Goal: Communication & Community: Answer question/provide support

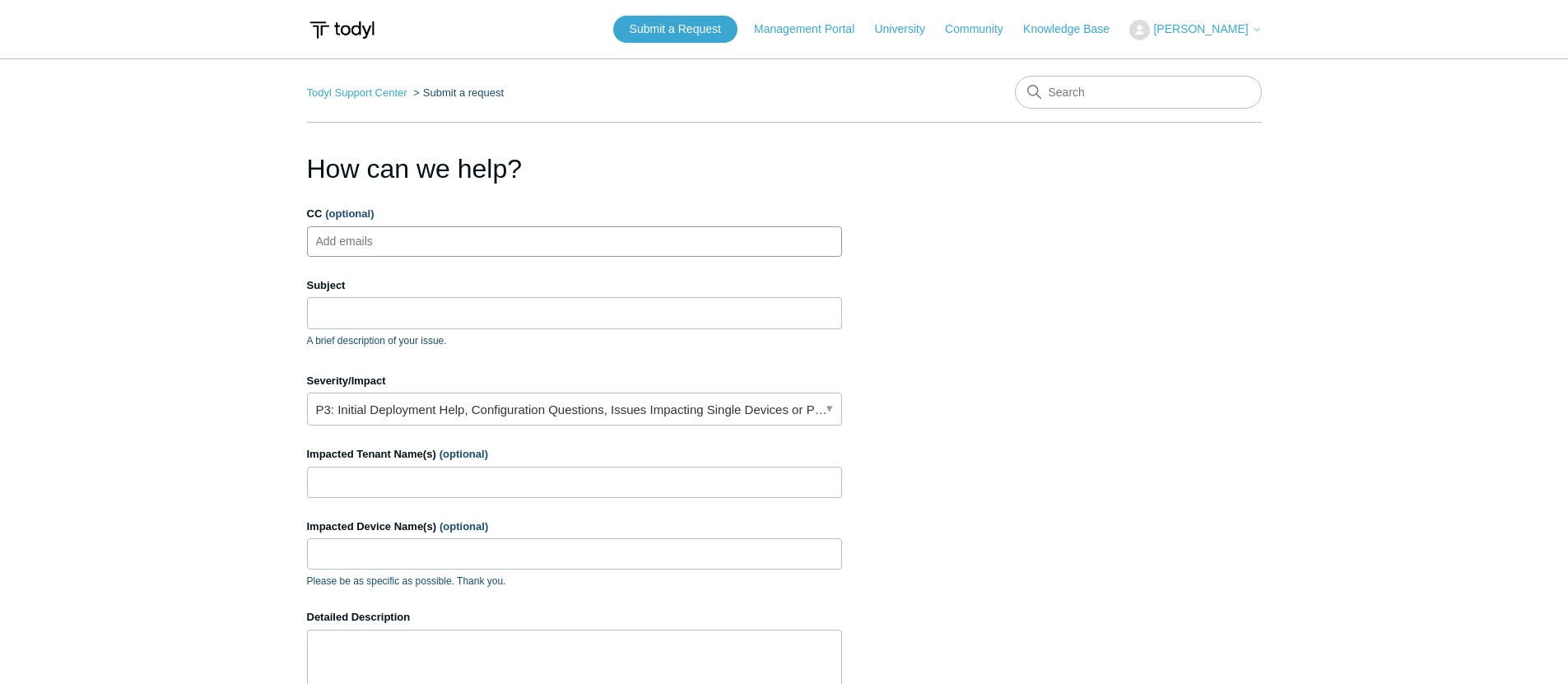
click at [564, 236] on ul "Add emails" at bounding box center [574, 241] width 535 height 30
type input "Alerts@cohelpdesk.com"
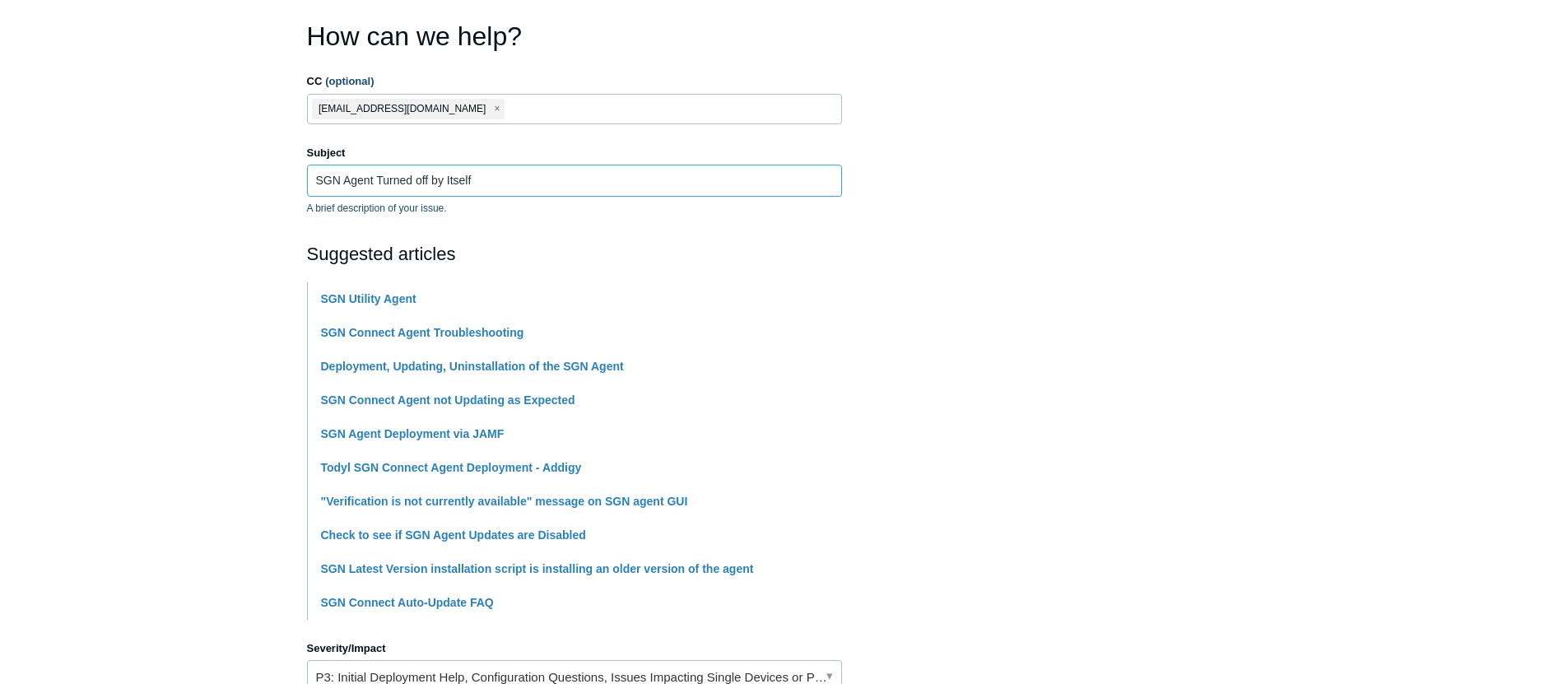
scroll to position [318, 0]
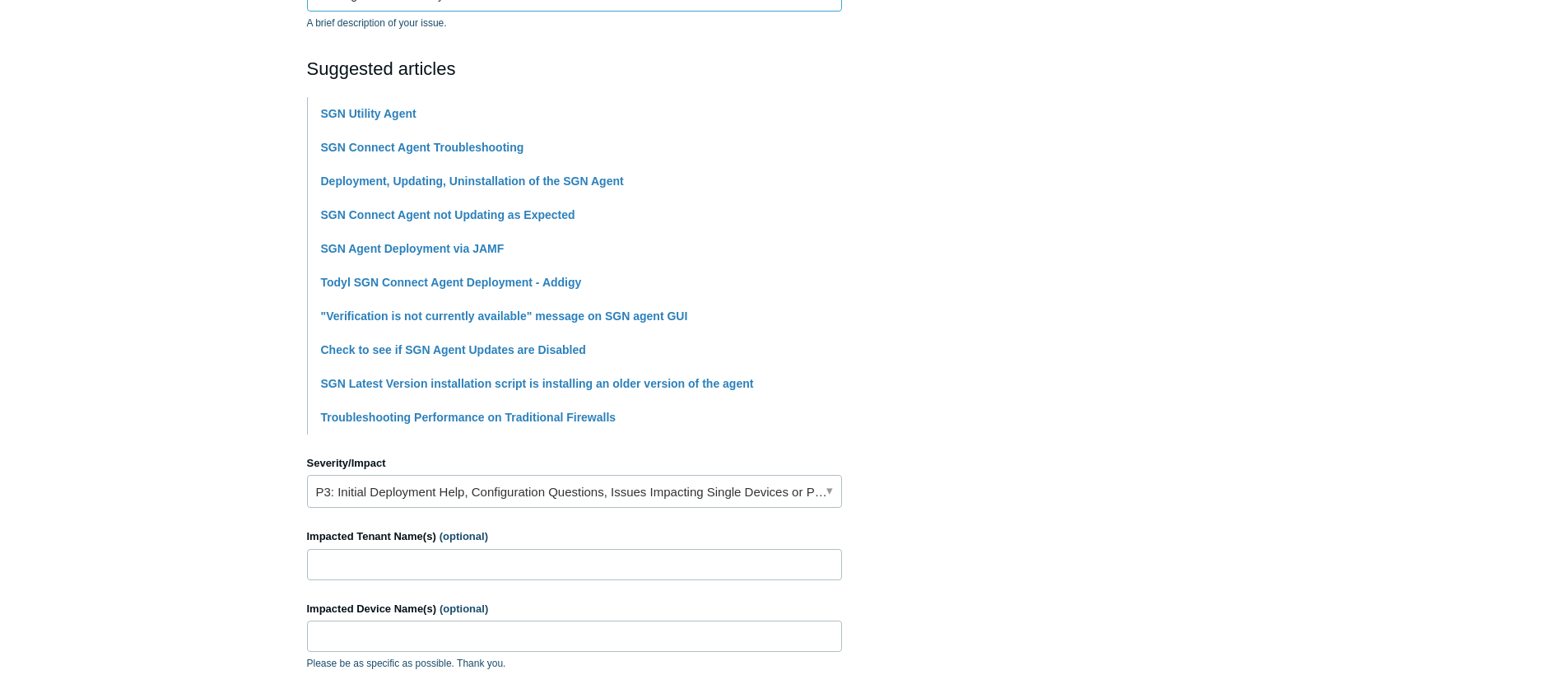
type input "SGN Agent Turned off by Itself"
click at [451, 500] on link "P3: Initial Deployment Help, Configuration Questions, Issues Impacting Single D…" at bounding box center [574, 491] width 535 height 33
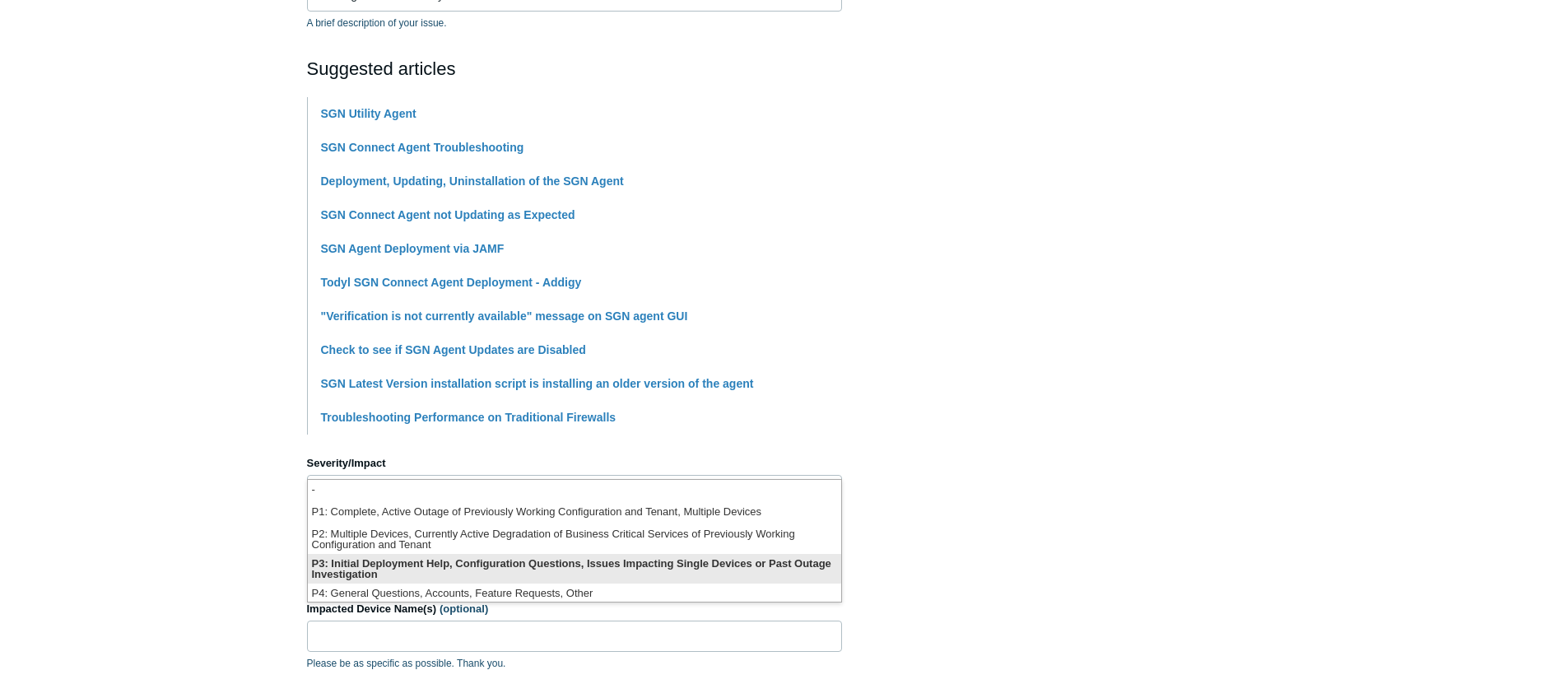
click at [429, 564] on li "P3: Initial Deployment Help, Configuration Questions, Issues Impacting Single D…" at bounding box center [574, 568] width 533 height 29
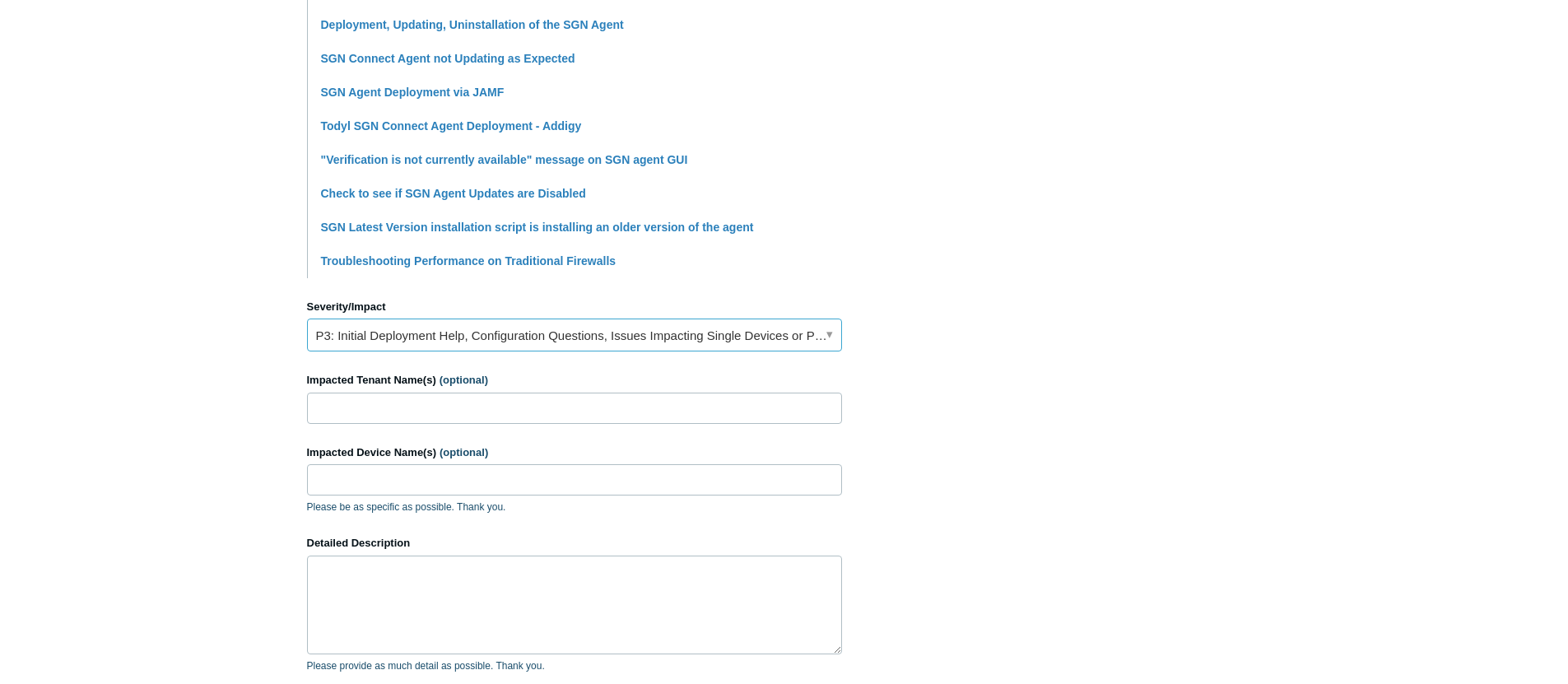
scroll to position [475, 0]
click at [402, 413] on input "Impacted Tenant Name(s) (optional)" at bounding box center [574, 407] width 535 height 31
type input "[PERSON_NAME] CPA"
click at [405, 469] on input "Impacted Device Name(s) (optional)" at bounding box center [574, 478] width 535 height 31
click at [350, 480] on input "Impacted Device Name(s) (optional)" at bounding box center [574, 478] width 535 height 31
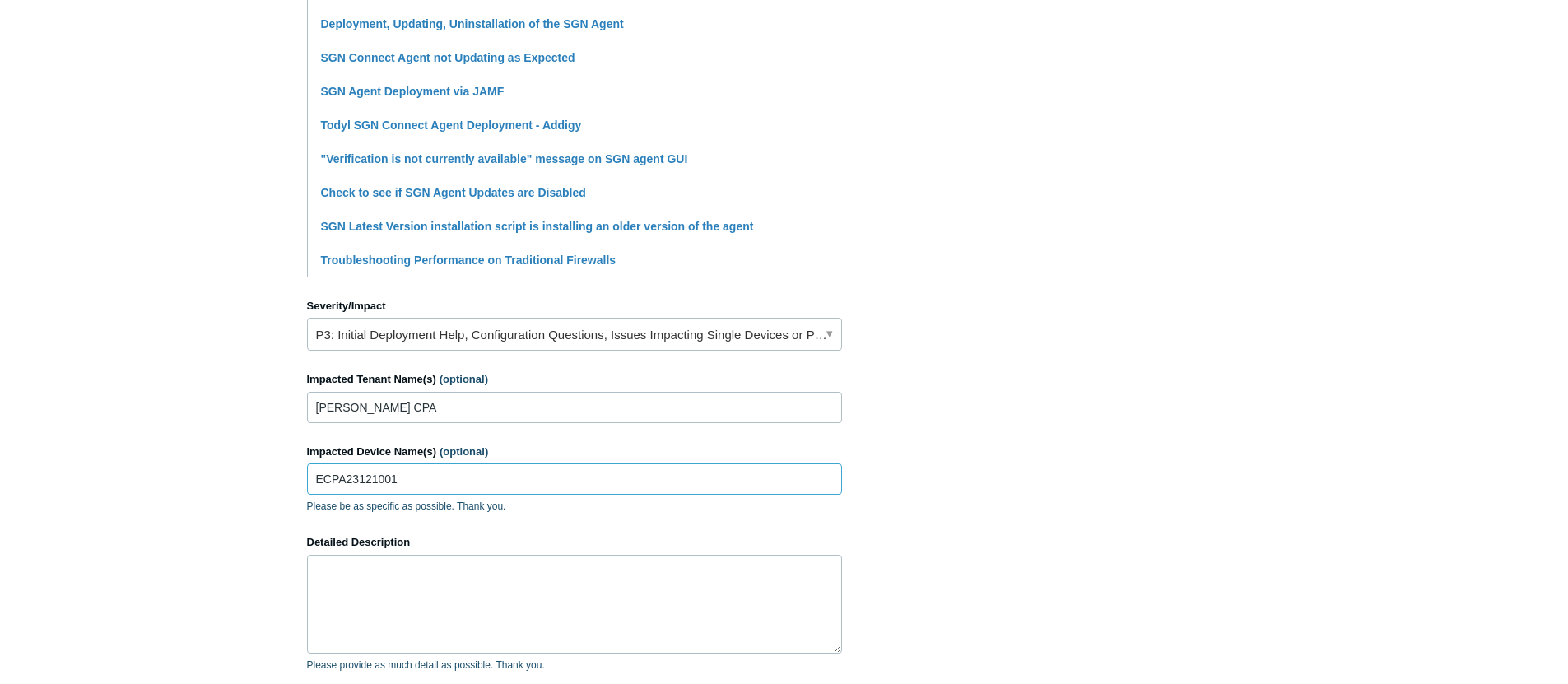
type input "ECPA23121001"
type textarea "T"
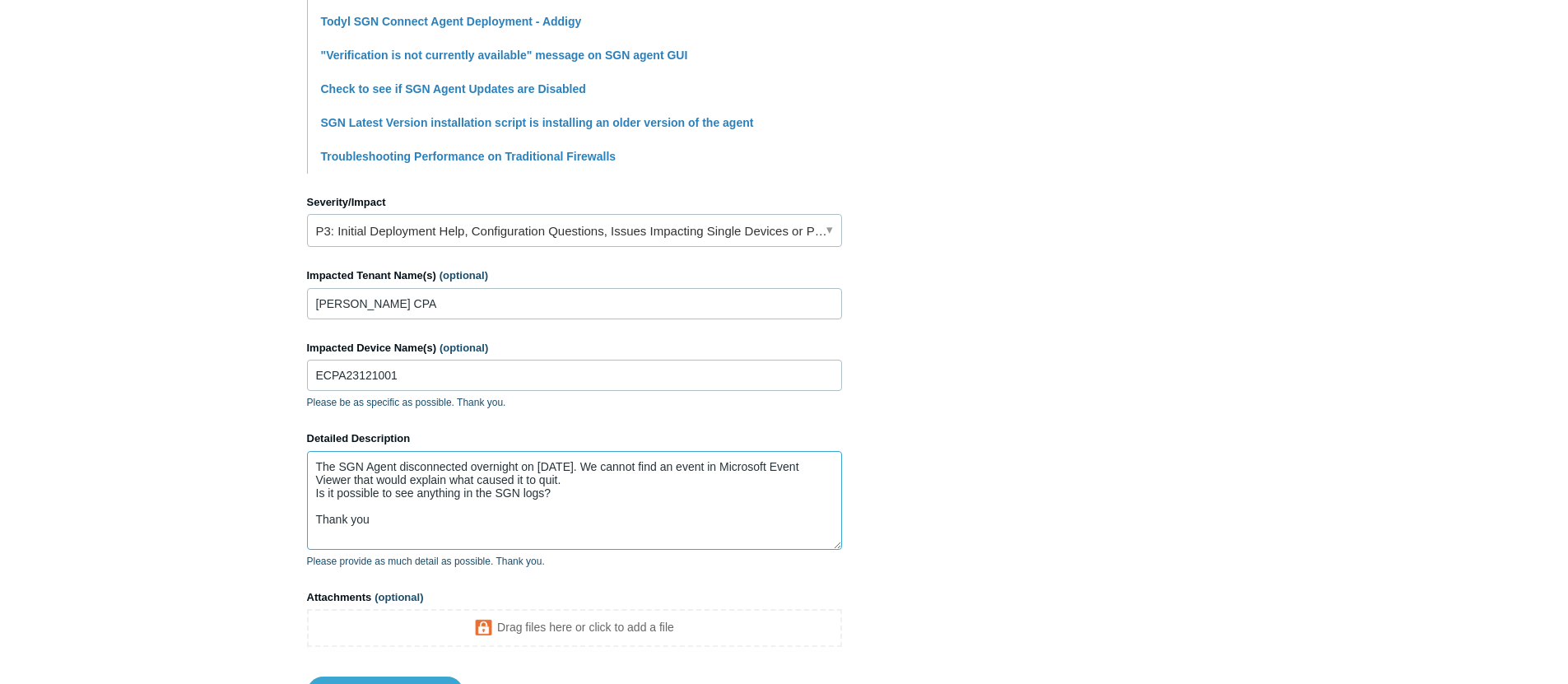
scroll to position [722, 0]
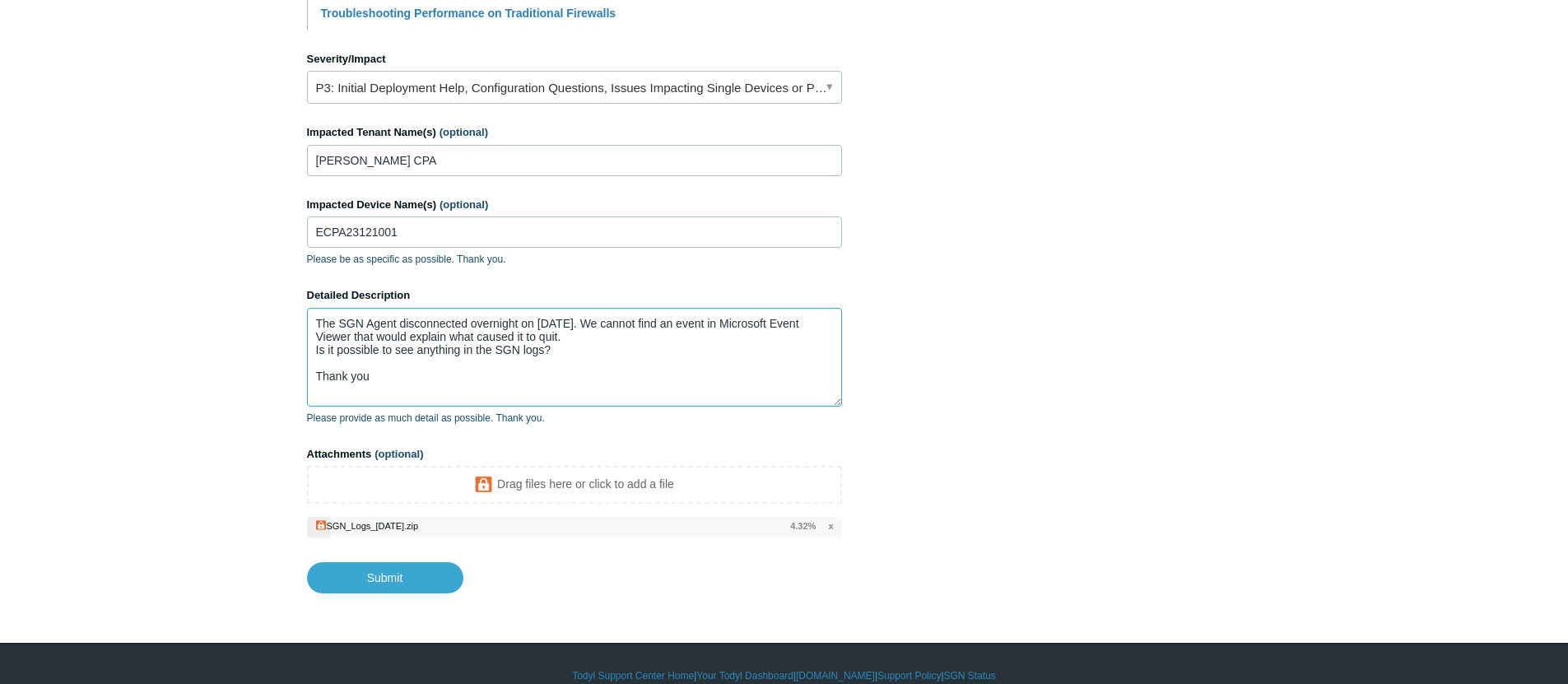
click at [630, 361] on textarea "The SGN Agent disconnected overnight on August 20th. We cannot find an event in…" at bounding box center [574, 357] width 535 height 98
click at [616, 369] on textarea "The SGN Agent disconnected overnight on August 20th. We cannot find an event in…" at bounding box center [574, 357] width 535 height 98
click at [607, 377] on textarea "The SGN Agent disconnected overnight on August 20th. We cannot find an event in…" at bounding box center [574, 357] width 535 height 98
click at [604, 378] on textarea "The SGN Agent disconnected overnight on August 20th. We cannot find an event in…" at bounding box center [574, 357] width 535 height 98
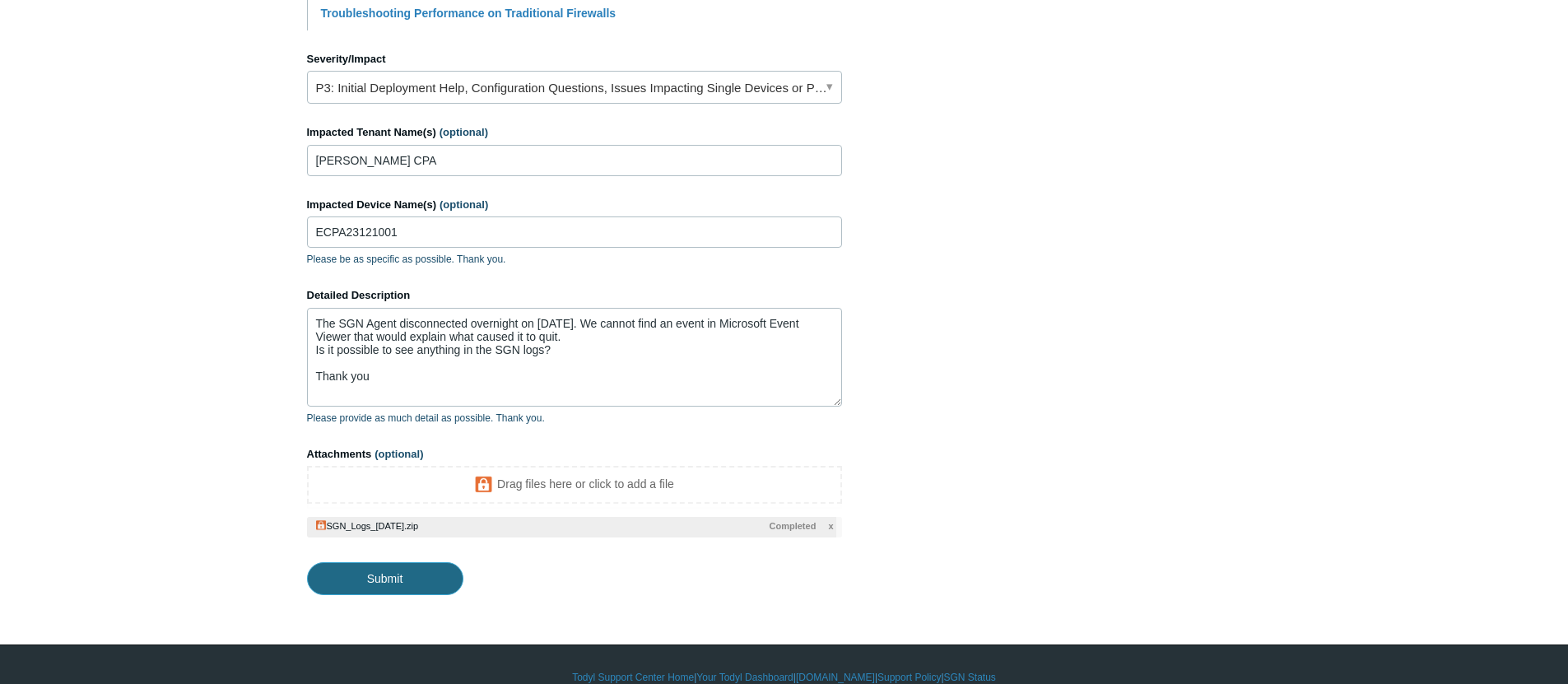
click at [411, 570] on input "Submit" at bounding box center [385, 579] width 156 height 33
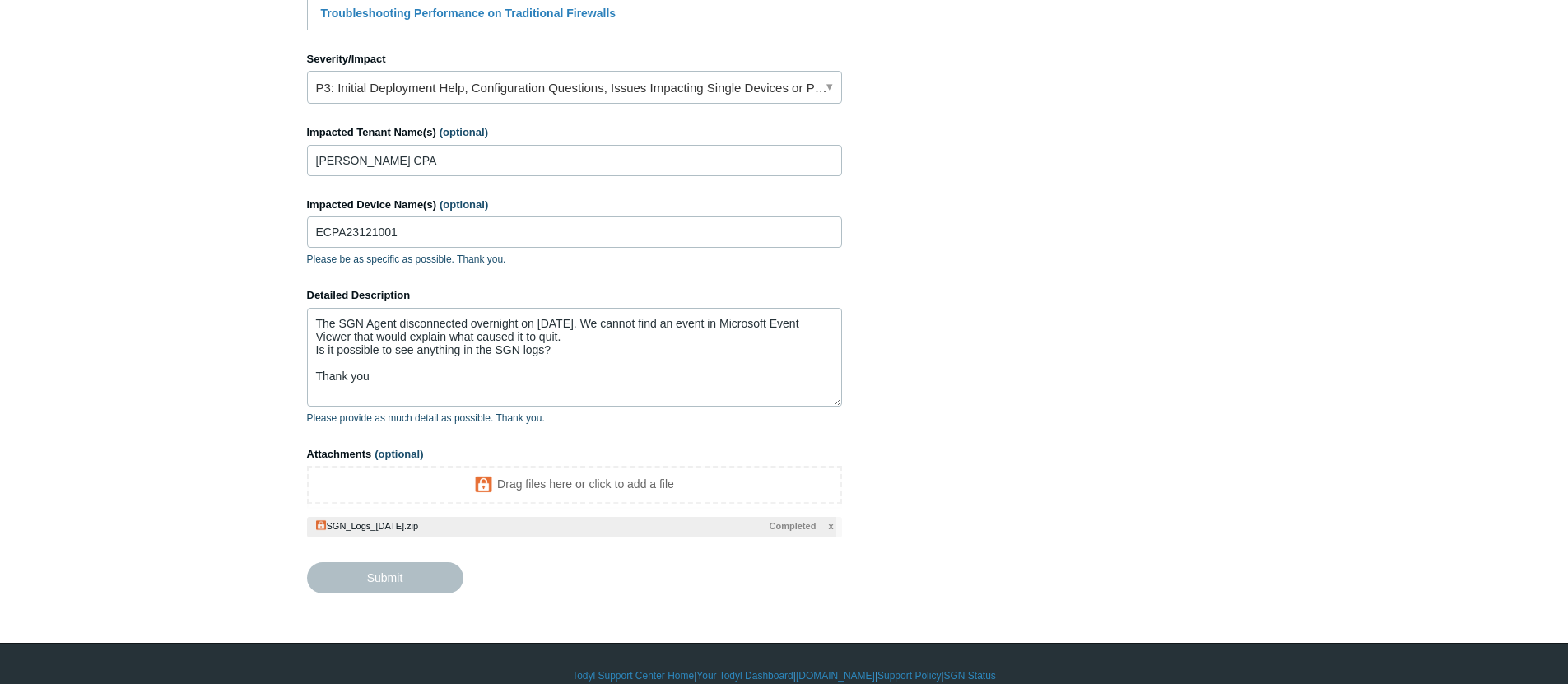
type textarea "The SGN Agent disconnected overnight on August 20th. We cannot find an event in…"
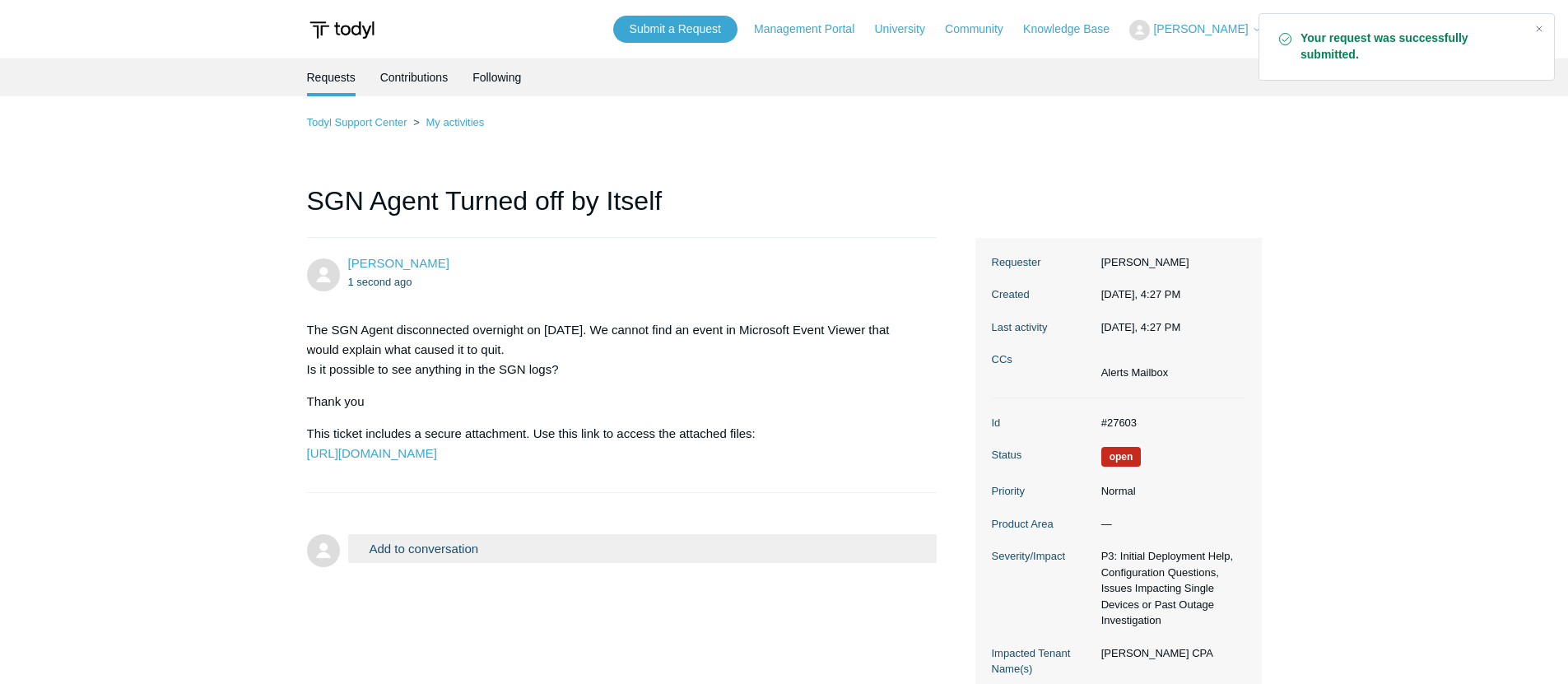
click at [1115, 426] on dd "#27603" at bounding box center [1169, 423] width 152 height 17
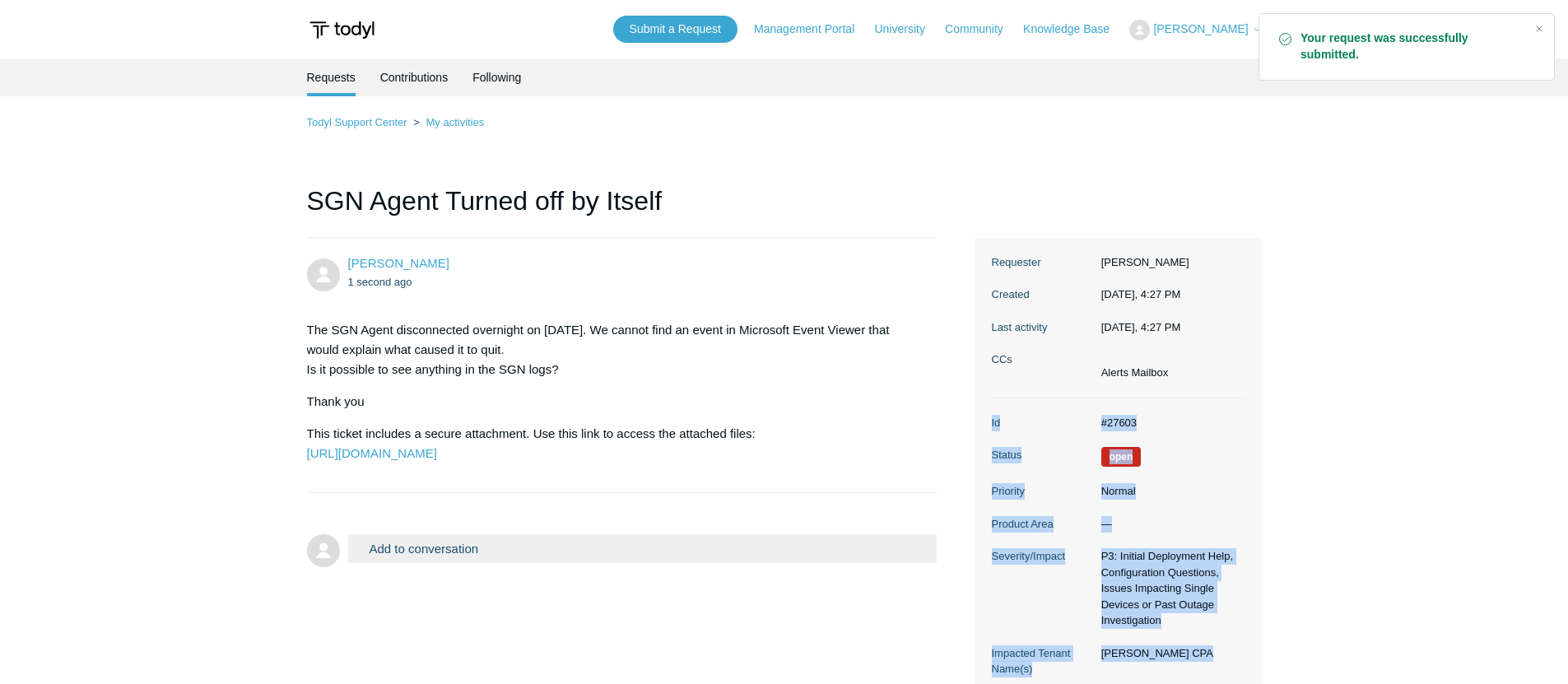
click at [1115, 426] on dd "#27603" at bounding box center [1169, 423] width 152 height 17
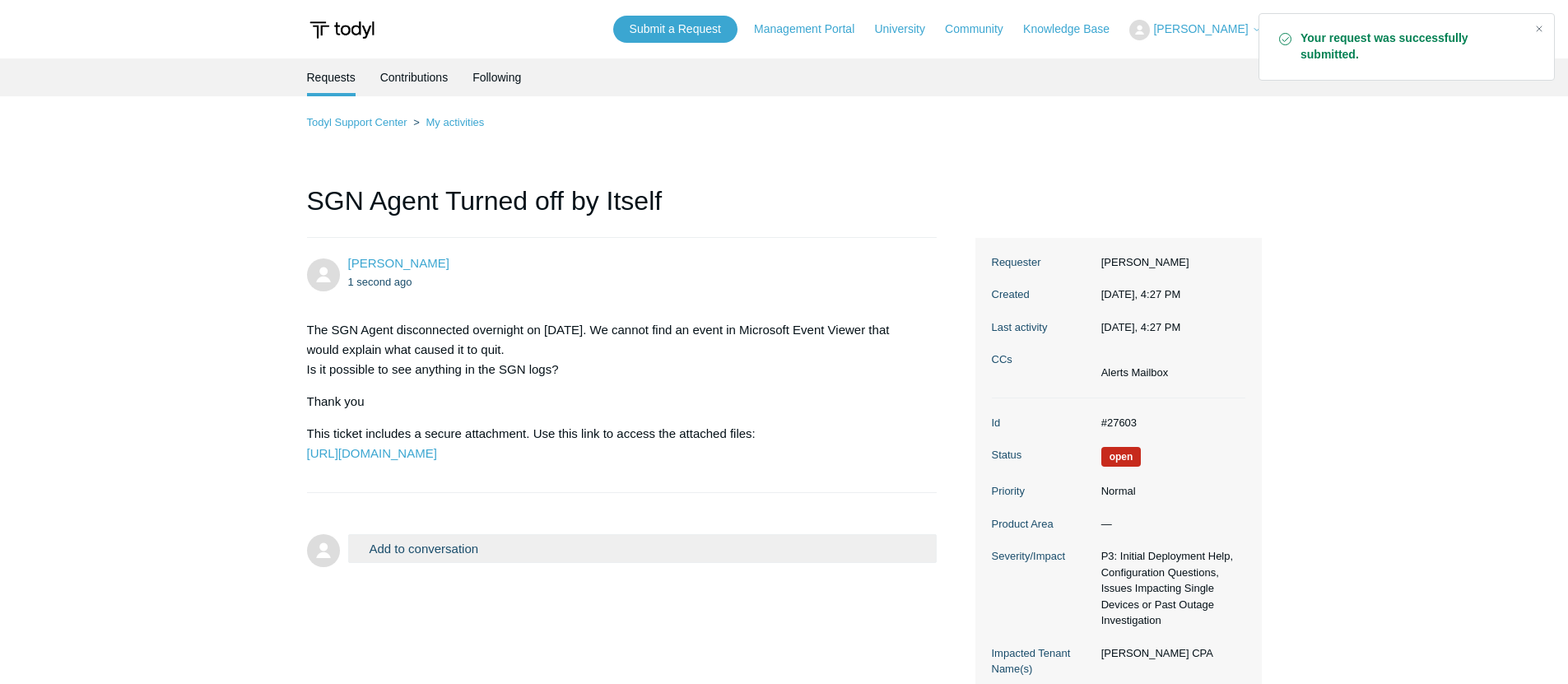
click at [1126, 420] on dd "#27603" at bounding box center [1169, 423] width 152 height 17
drag, startPoint x: 1153, startPoint y: 426, endPoint x: 1075, endPoint y: 419, distance: 78.3
click at [1075, 419] on dl "Id #27603 Status Open Priority Normal Product Area — Severity/Impact P3: Initia…" at bounding box center [1119, 570] width 253 height 344
copy dl "#27603"
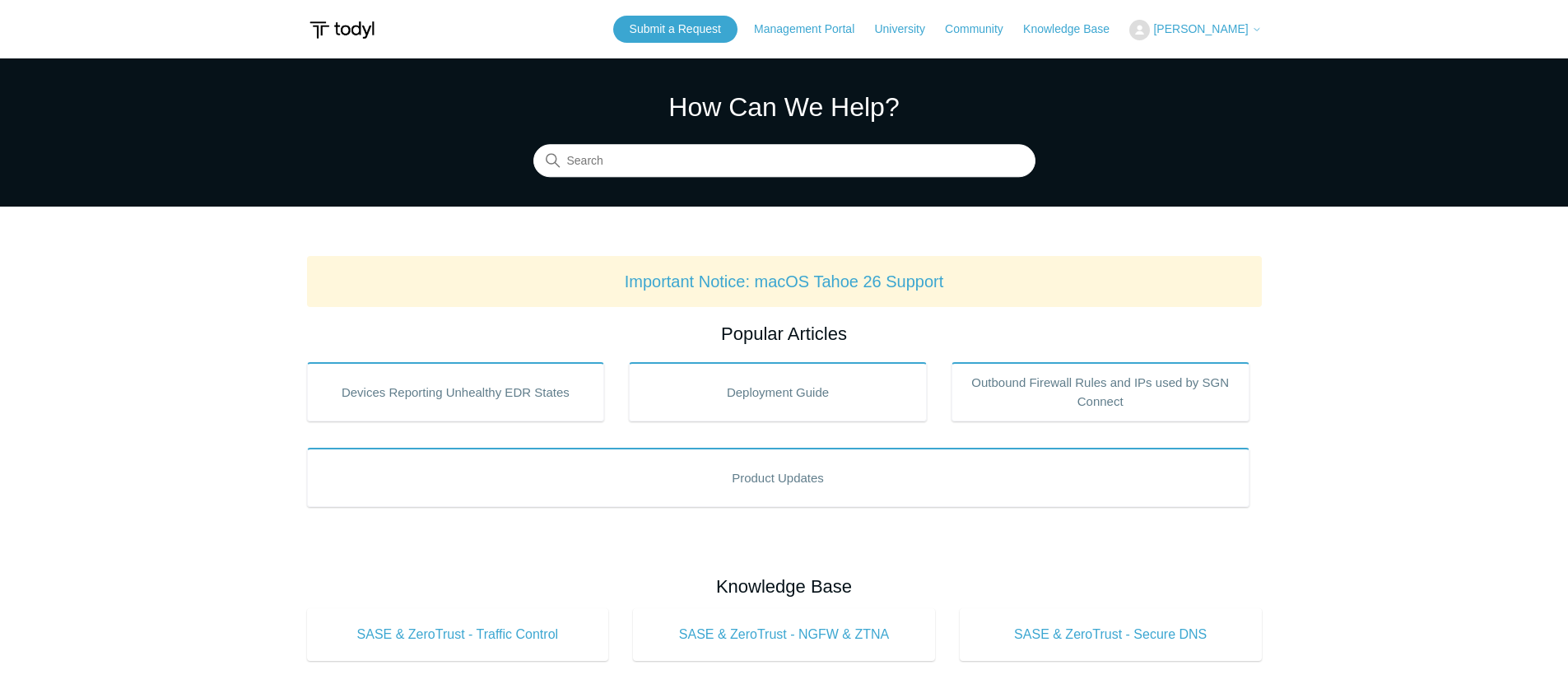
click at [1226, 34] on span "[PERSON_NAME]" at bounding box center [1200, 29] width 95 height 14
click at [1197, 72] on link "My Support Requests" at bounding box center [1210, 65] width 161 height 29
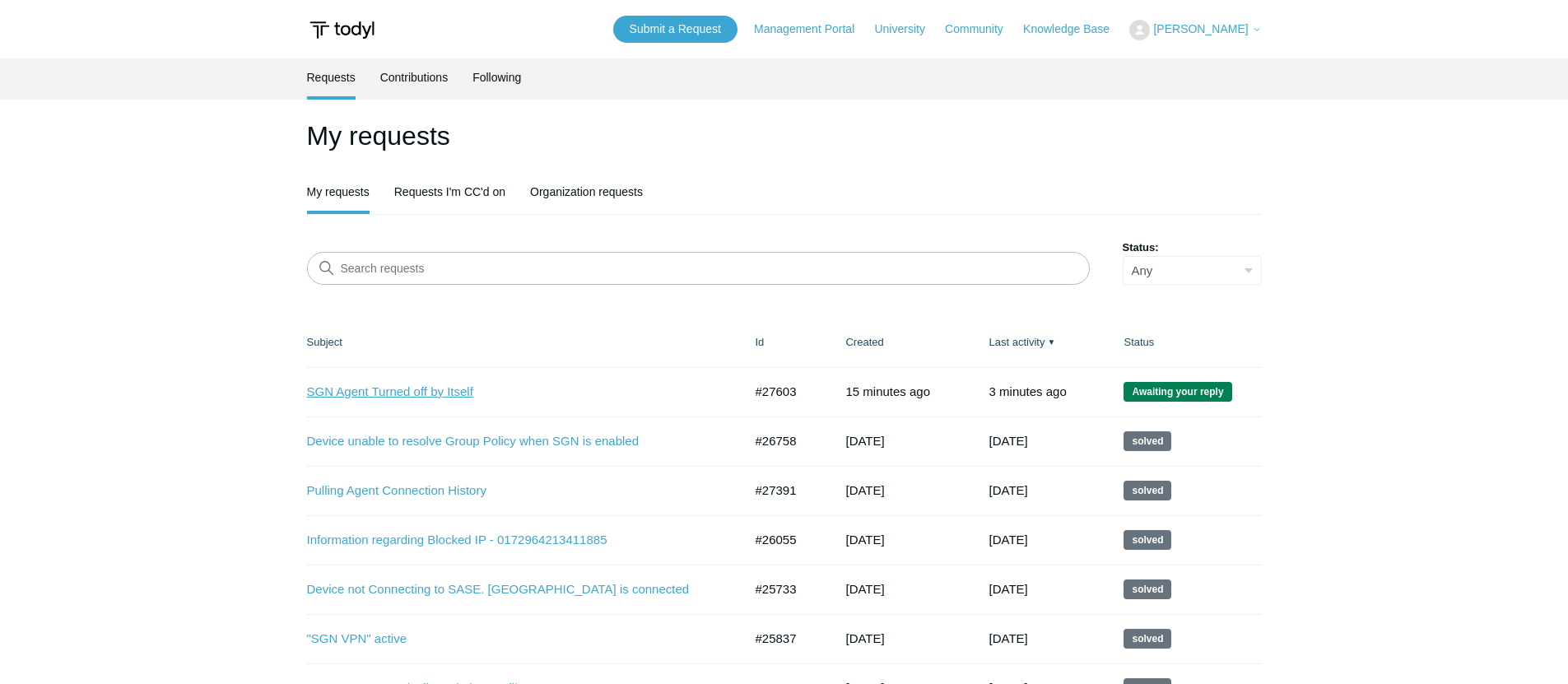
click at [478, 390] on link "SGN Agent Turned off by Itself" at bounding box center [513, 392] width 411 height 19
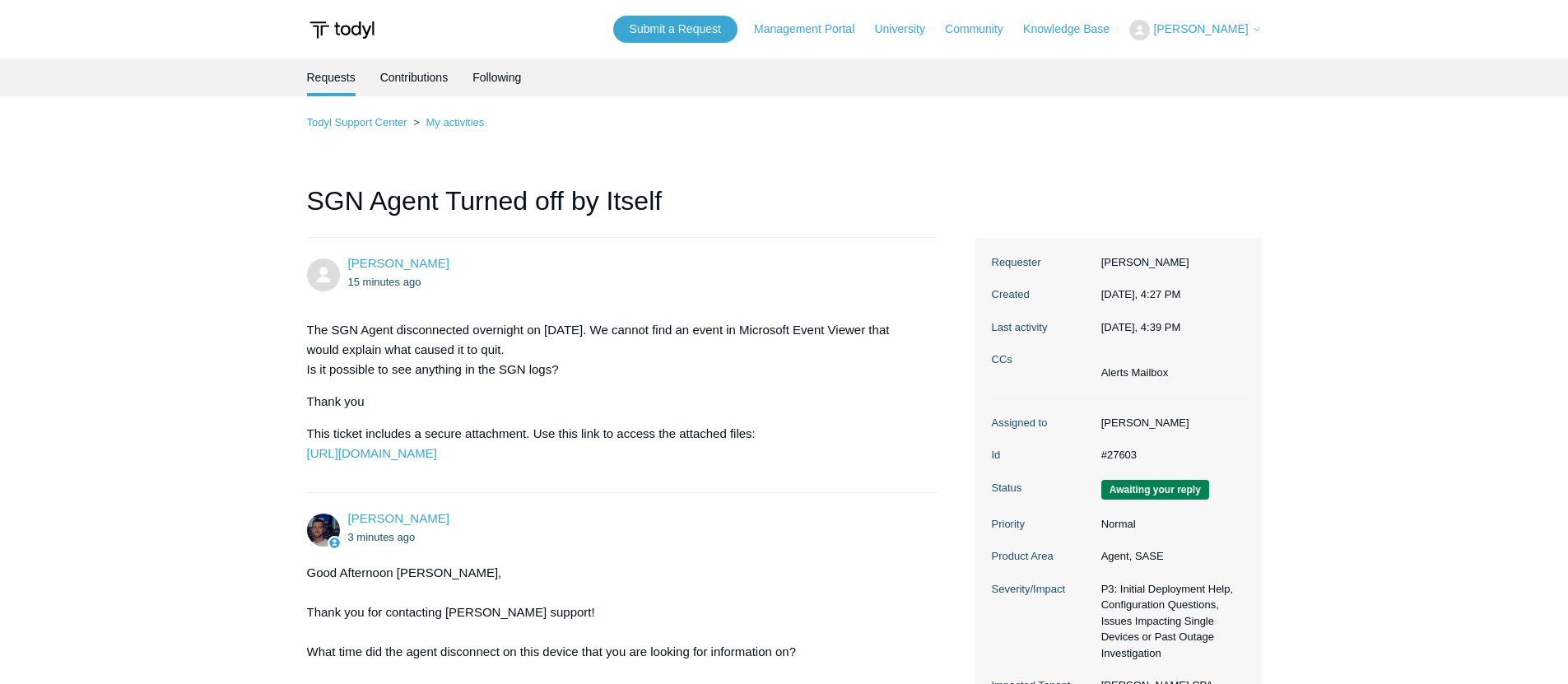
scroll to position [343, 0]
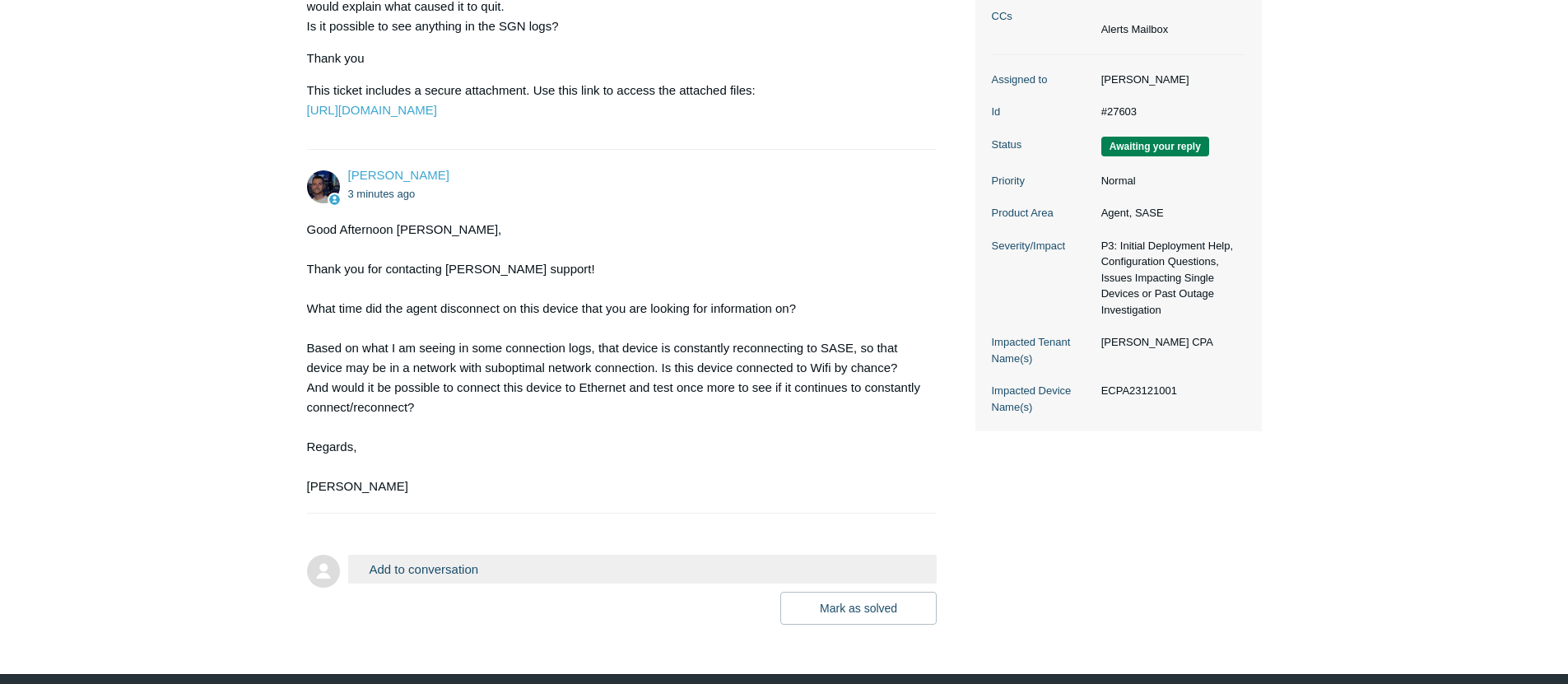
click at [528, 584] on button "Add to conversation" at bounding box center [642, 569] width 590 height 29
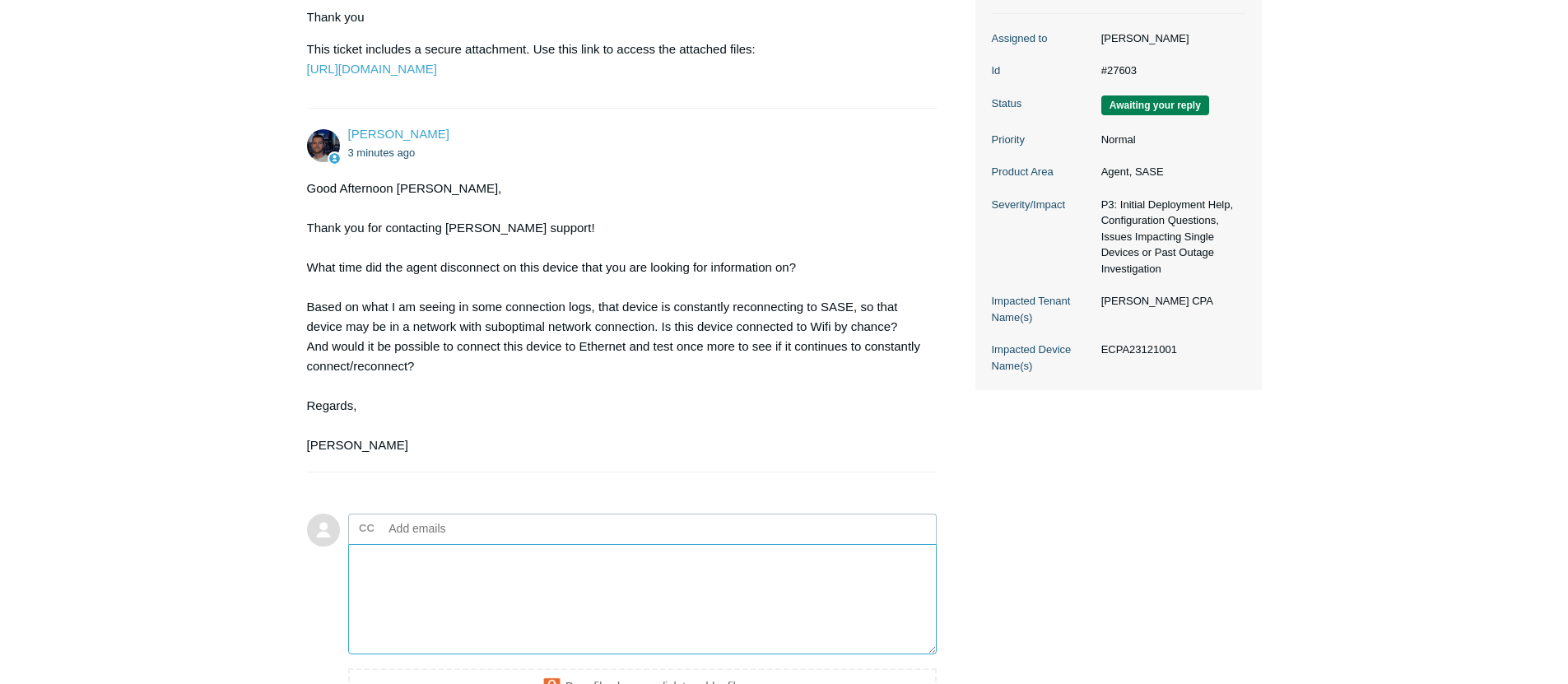
scroll to position [385, 0]
click at [529, 599] on textarea "Add your reply" at bounding box center [642, 598] width 590 height 111
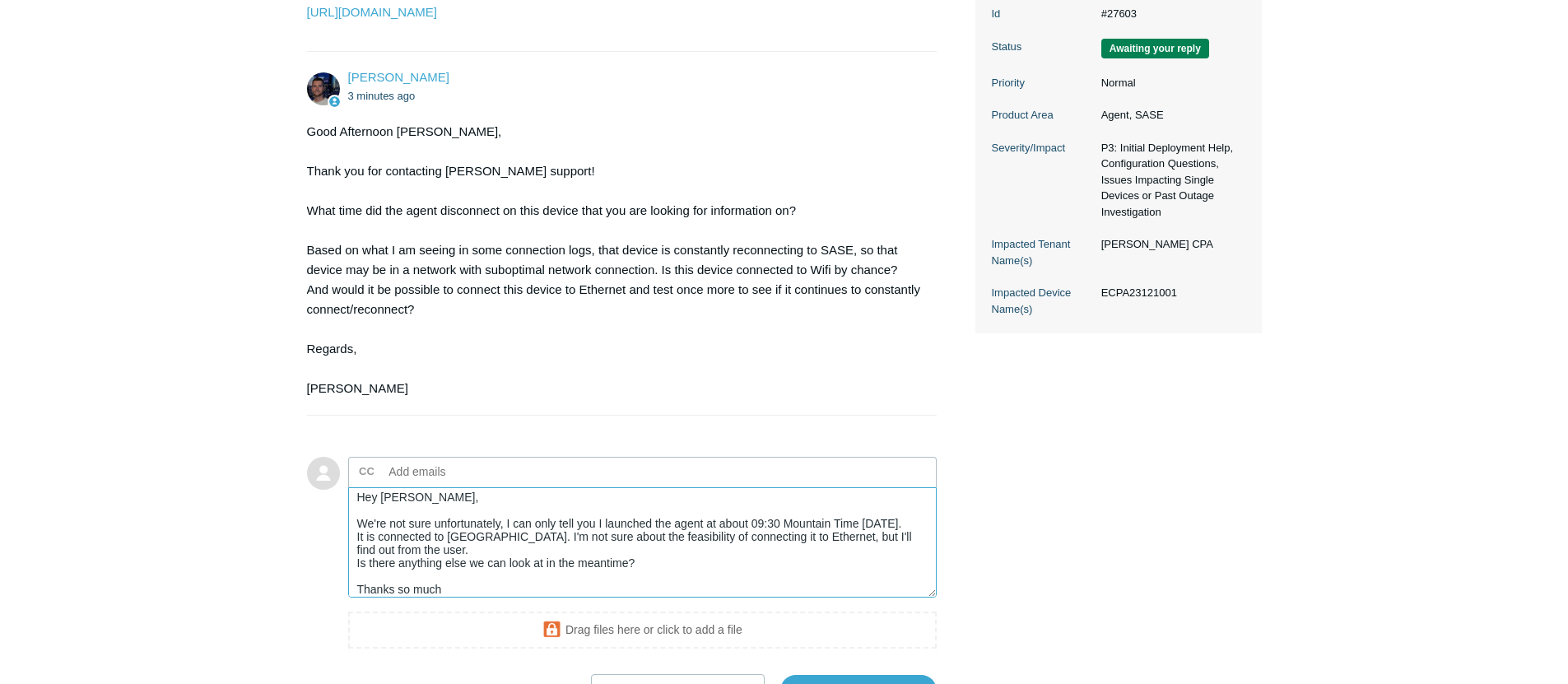
scroll to position [514, 0]
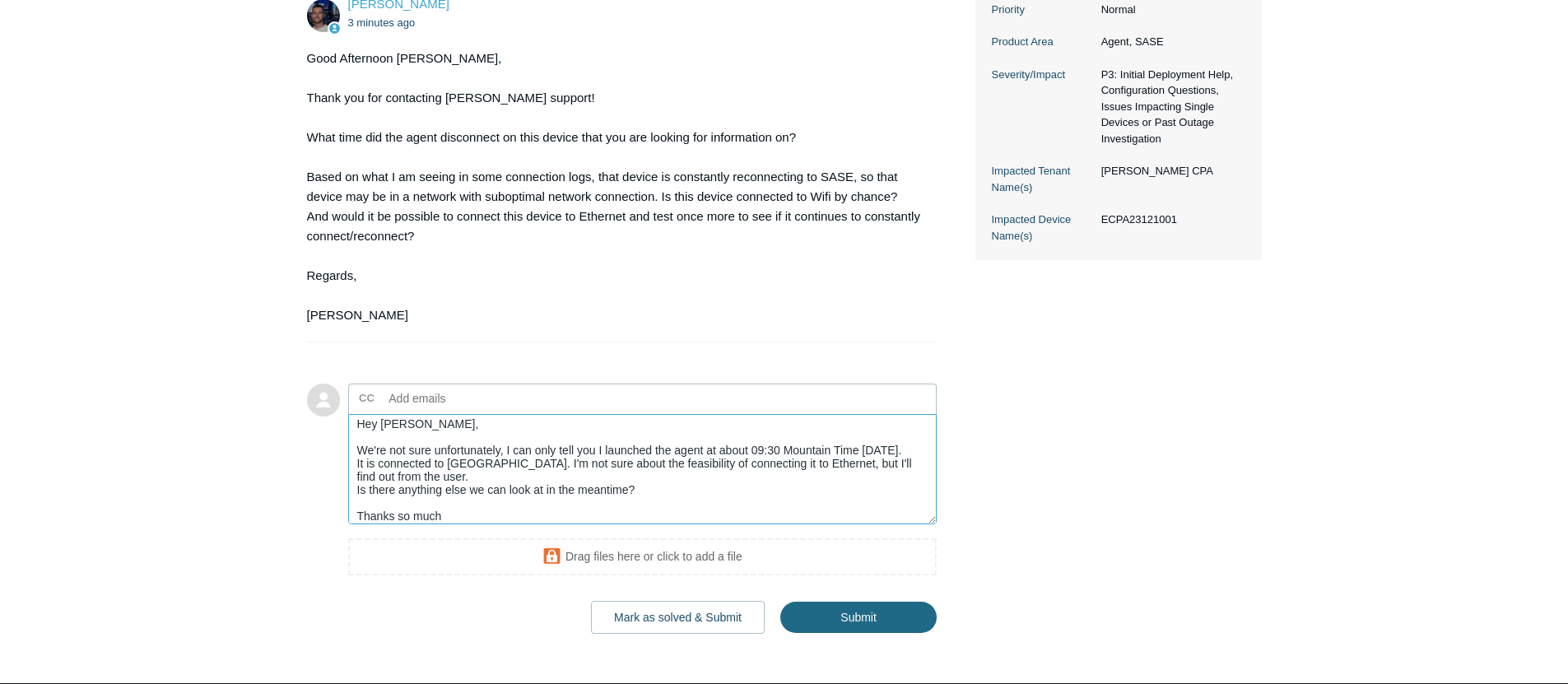
type textarea "Hey Connor, We're not sure unfortunately, I can only tell you I launched the ag…"
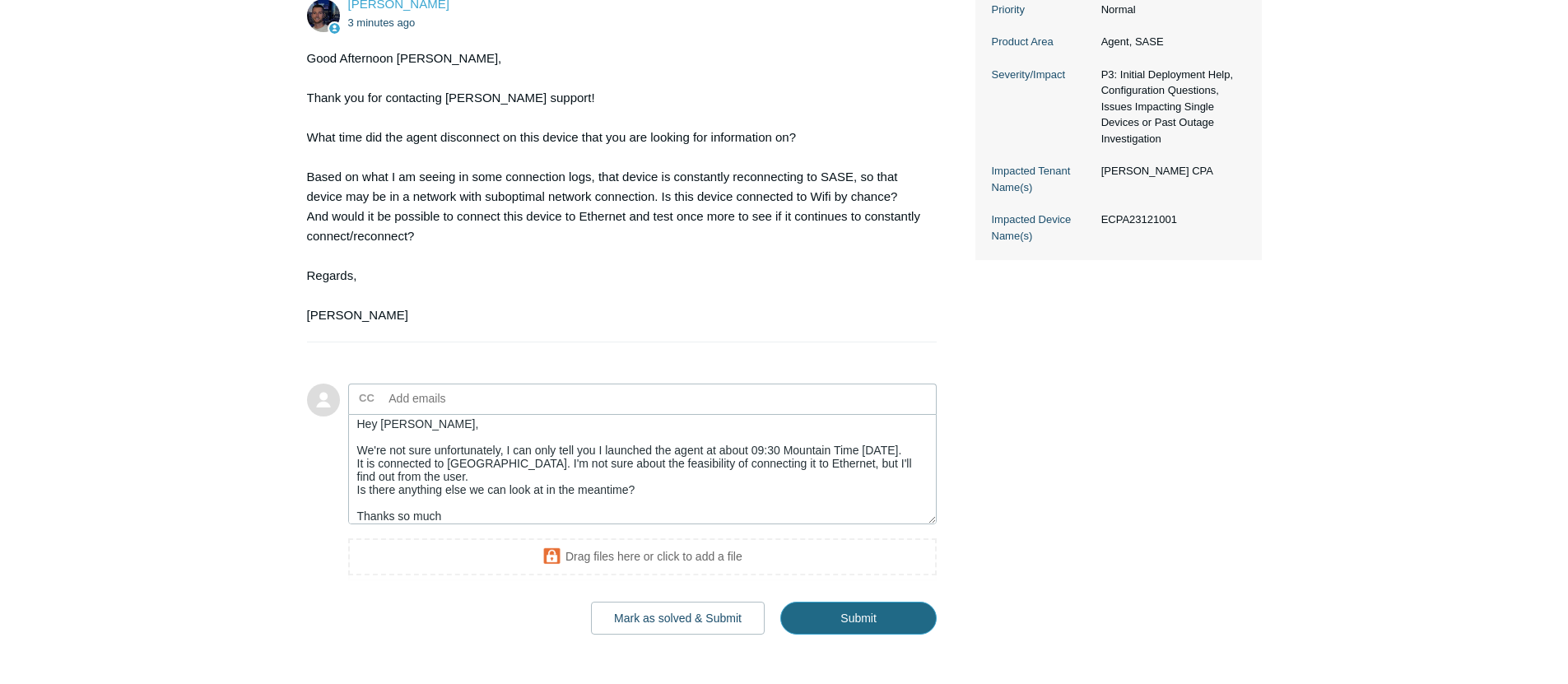
click at [840, 634] on input "Submit" at bounding box center [859, 618] width 156 height 33
